Goal: Task Accomplishment & Management: Complete application form

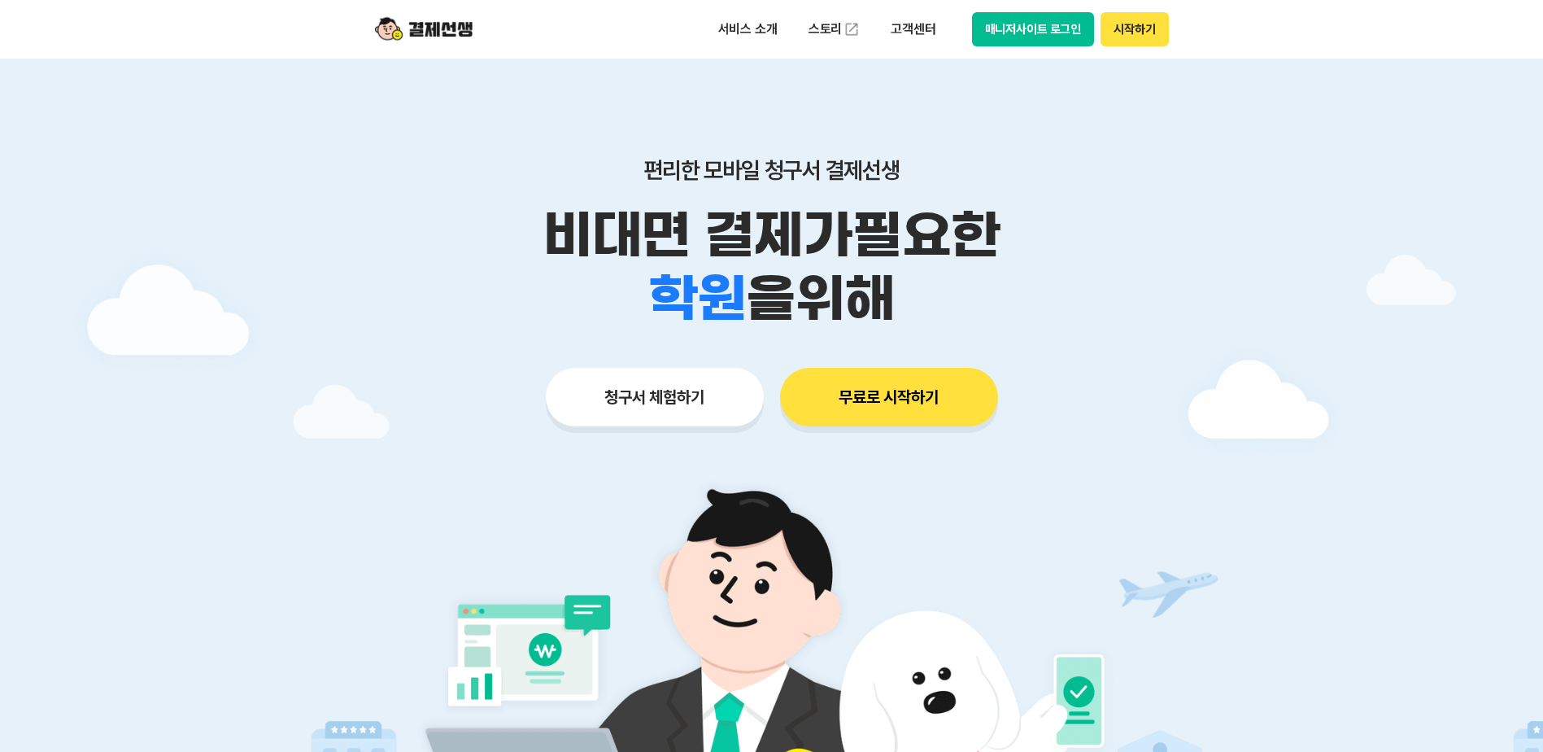
click at [653, 393] on button "청구서 체험하기" at bounding box center [655, 397] width 218 height 59
click at [1121, 33] on button "시작하기" at bounding box center [1135, 29] width 68 height 34
click at [1060, 177] on p "편리한 모바일 청구서 결제선생" at bounding box center [772, 170] width 833 height 28
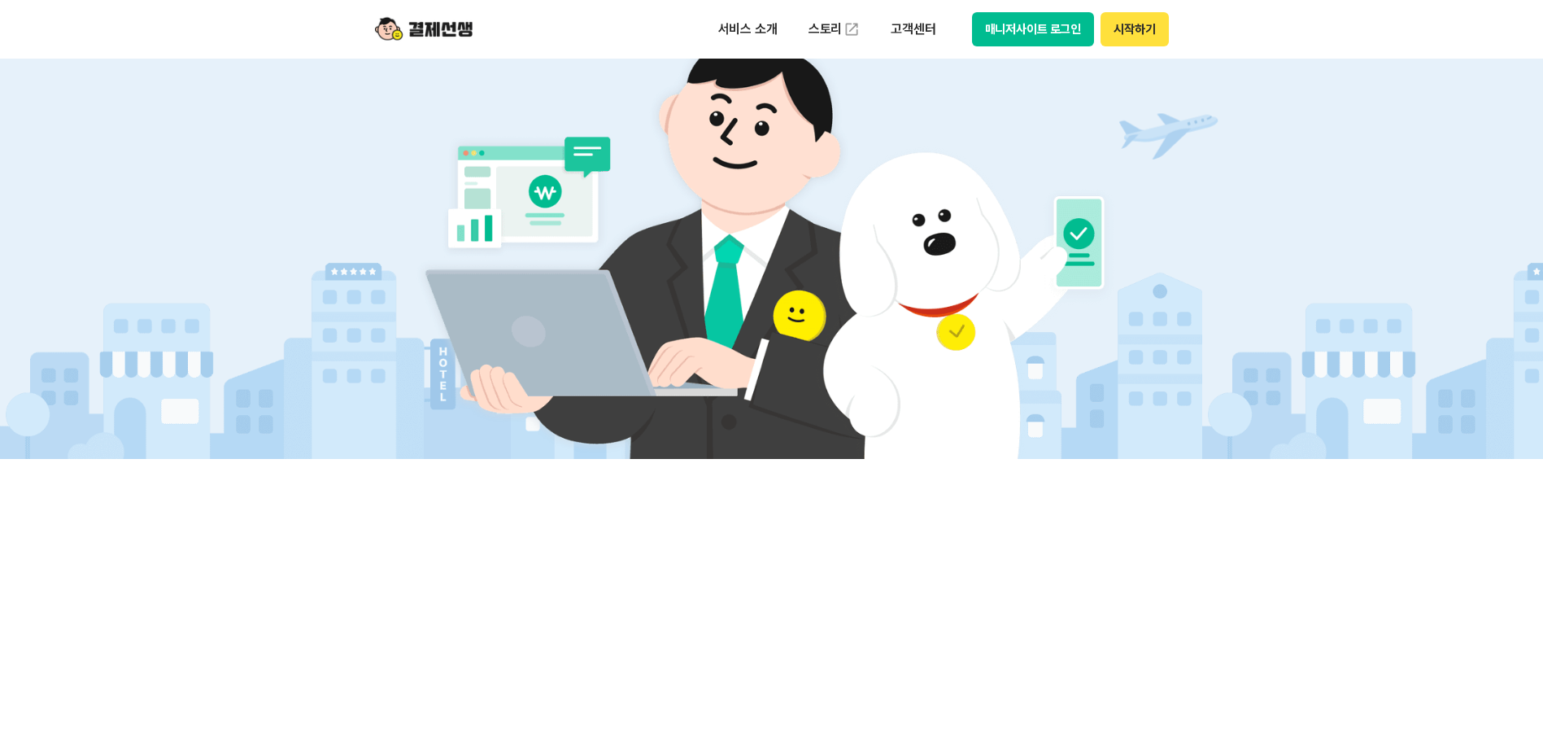
scroll to position [488, 0]
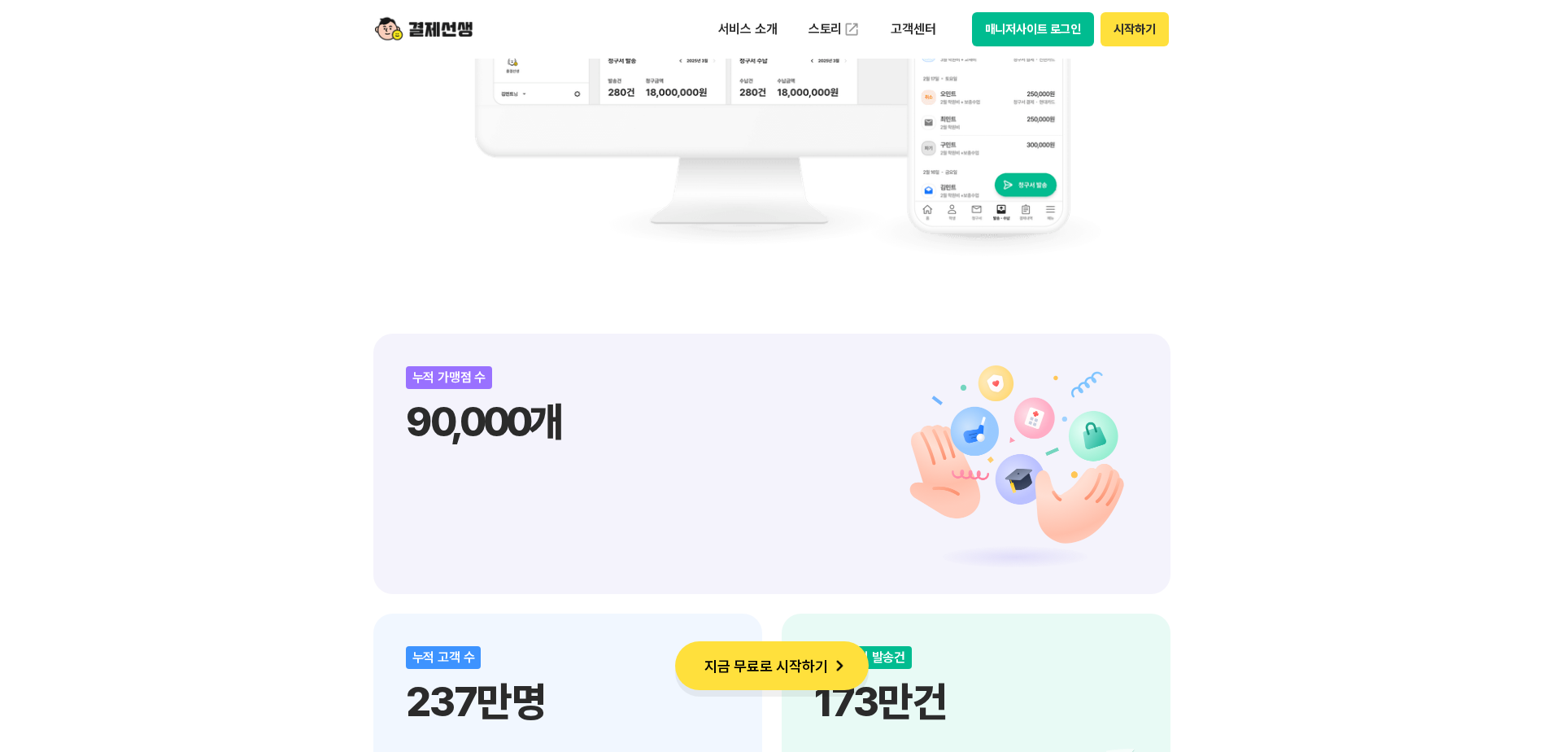
scroll to position [1302, 0]
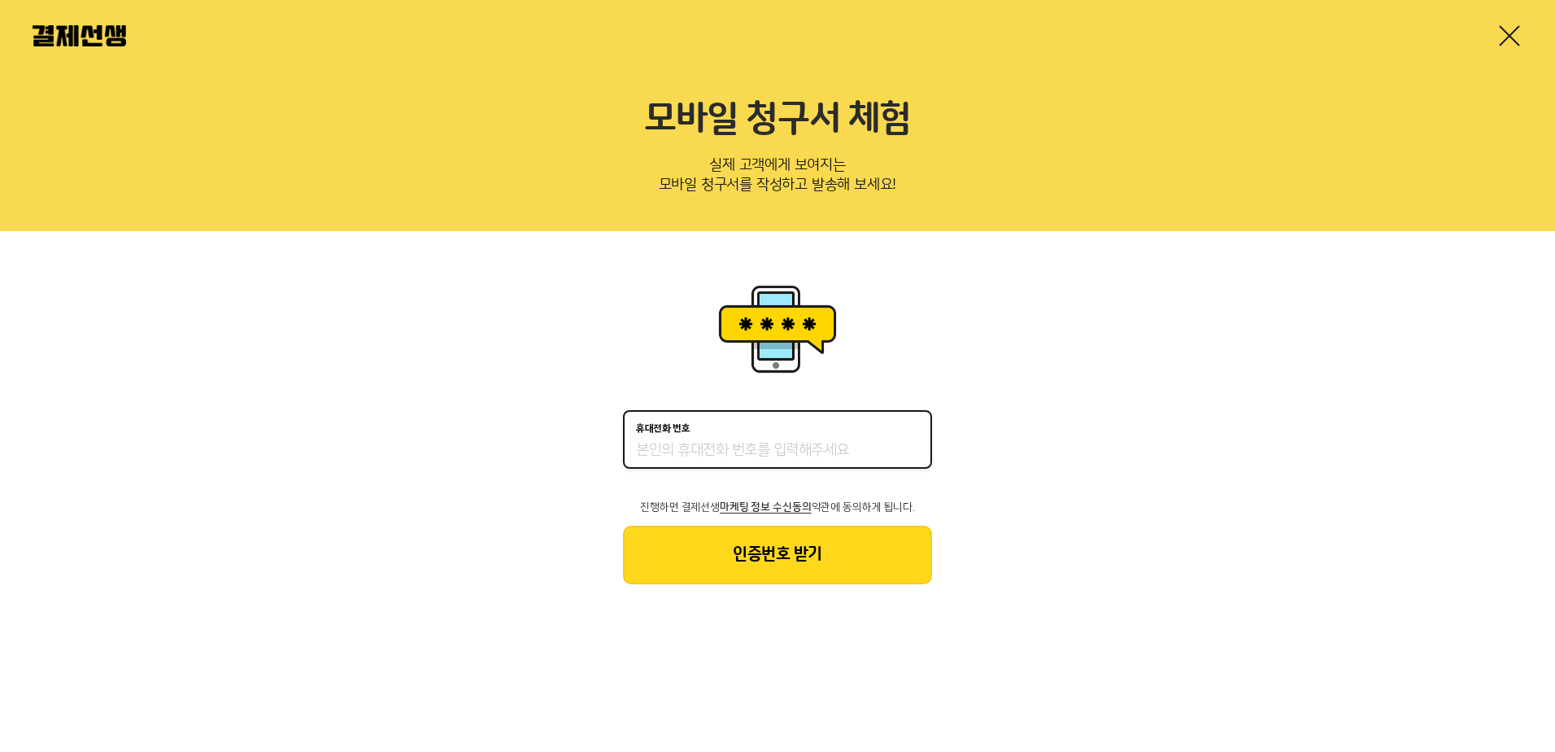
click at [761, 448] on input "휴대전화 번호" at bounding box center [777, 451] width 283 height 20
type input "01020141795"
click at [1268, 494] on div "휴대전화 번호 01020141795 진행하면 결제선생 마케팅 정보 수신동의 약관에 동의하게 됩니다. 인증번호 받기" at bounding box center [777, 432] width 1555 height 402
click at [1080, 515] on div "휴대전화 번호 01020141795 진행하면 결제선생 마케팅 정보 수신동의 약관에 동의하게 됩니다. 인증번호 받기" at bounding box center [777, 432] width 1555 height 402
